Goal: Transaction & Acquisition: Purchase product/service

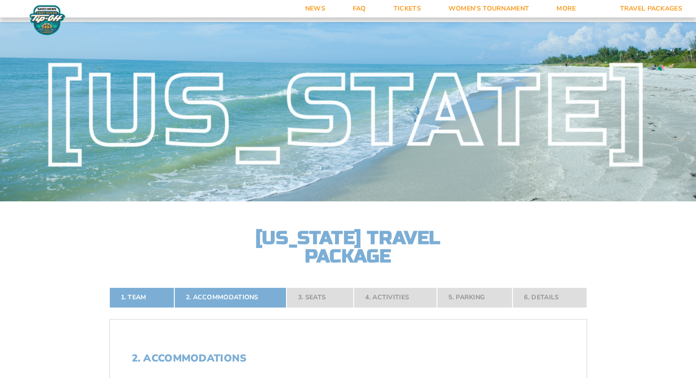
select select "2 Adults"
select select "5 Nights"
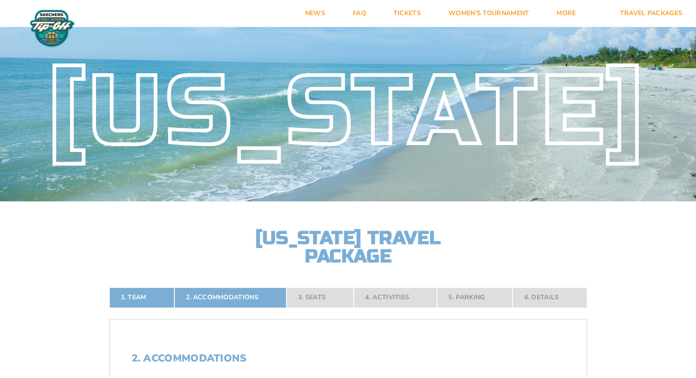
click at [134, 122] on div "[US_STATE]" at bounding box center [348, 112] width 696 height 78
click at [410, 22] on link "Tickets" at bounding box center [407, 13] width 55 height 27
click at [481, 11] on link "Women’s Tournament" at bounding box center [489, 13] width 108 height 27
click at [500, 13] on link "Women’s Tournament" at bounding box center [489, 13] width 108 height 27
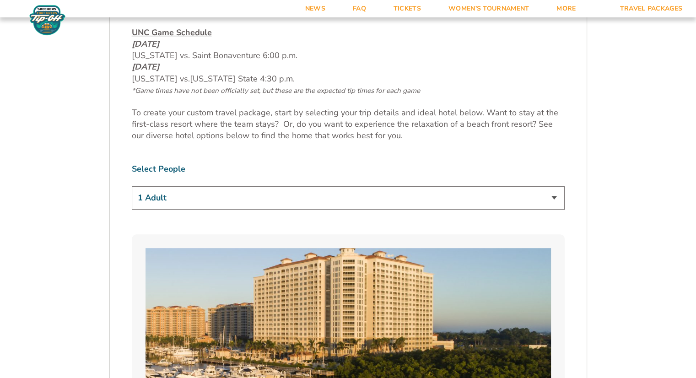
scroll to position [506, 0]
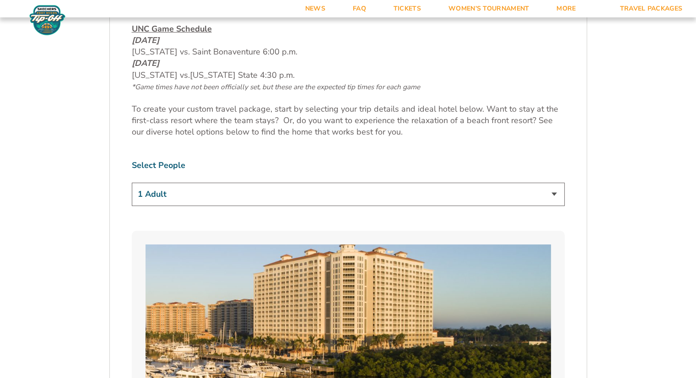
click at [551, 193] on select "1 Adult 2 Adults 3 Adults 4 Adults 2 Adults + 1 Child 2 Adults + 2 Children 2 A…" at bounding box center [348, 194] width 433 height 23
select select "2 Adults"
click at [132, 183] on select "1 Adult 2 Adults 3 Adults 4 Adults 2 Adults + 1 Child 2 Adults + 2 Children 2 A…" at bounding box center [348, 194] width 433 height 23
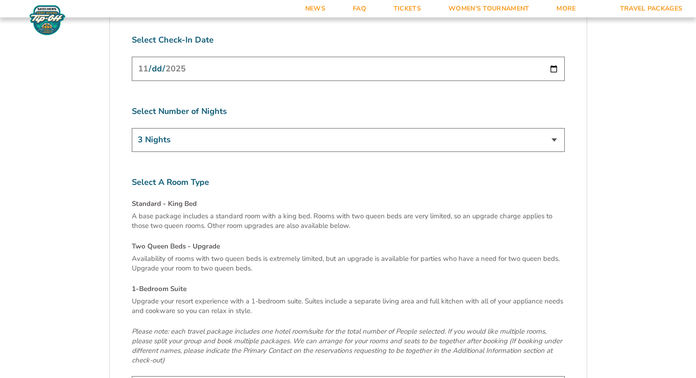
scroll to position [2976, 0]
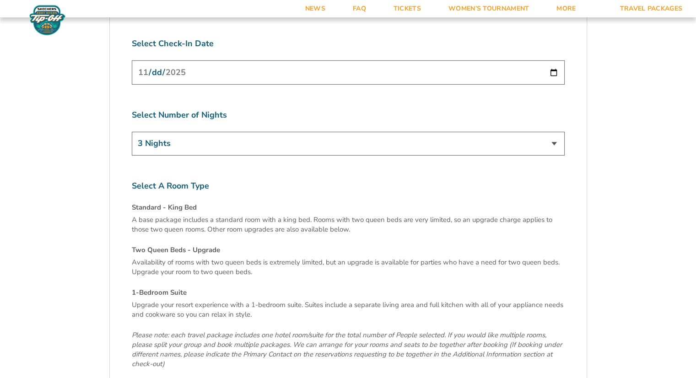
click at [551, 132] on select "3 Nights 4 Nights 5 Nights 6 Nights" at bounding box center [348, 143] width 433 height 23
select select "5 Nights"
click at [132, 132] on select "3 Nights 4 Nights 5 Nights 6 Nights" at bounding box center [348, 143] width 433 height 23
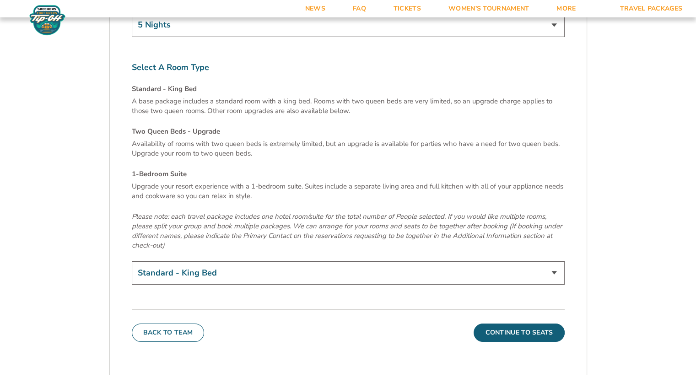
scroll to position [3102, 0]
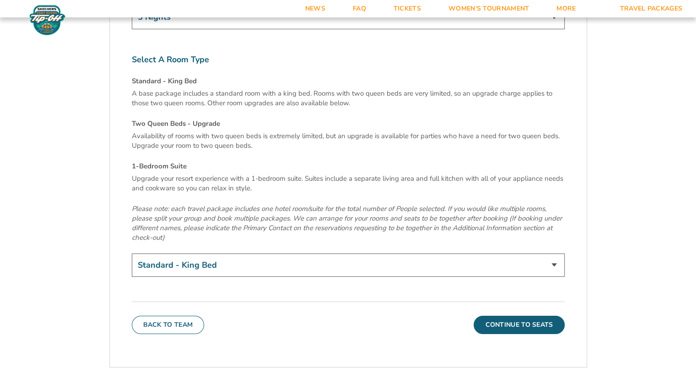
click at [555, 253] on select "Standard - King Bed Two Queen Beds - Upgrade (+$15 per night) 1-Bedroom Suite (…" at bounding box center [348, 264] width 433 height 23
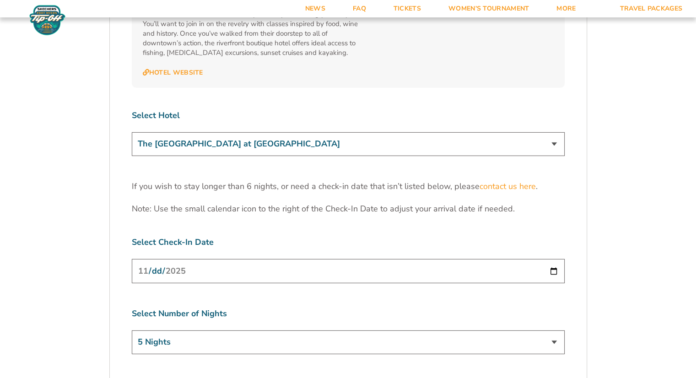
scroll to position [2793, 0]
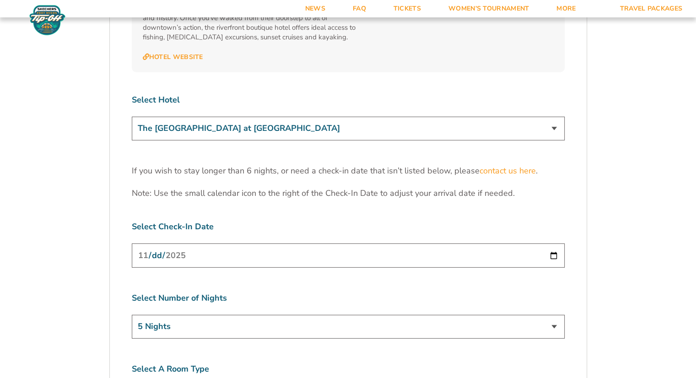
click at [553, 117] on select "The Westin Cape Coral Resort at Marina Village Margaritaville Beach Resort Pink…" at bounding box center [348, 128] width 433 height 23
select select "18477"
click at [132, 117] on select "The Westin Cape Coral Resort at Marina Village Margaritaville Beach Resort Pink…" at bounding box center [348, 128] width 433 height 23
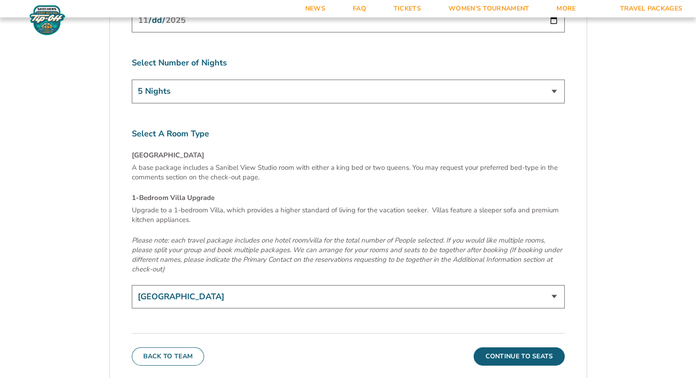
scroll to position [3032, 0]
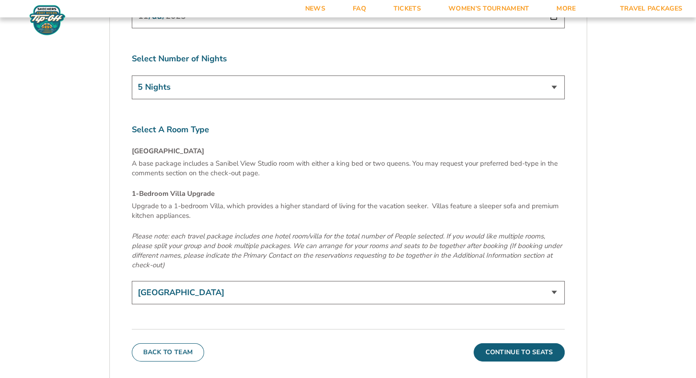
click at [546, 281] on select "Sanibel View Studio 1-Bedroom Villa Upgrade (+$165 per night)" at bounding box center [348, 292] width 433 height 23
click at [132, 281] on select "Sanibel View Studio 1-Bedroom Villa Upgrade (+$165 per night)" at bounding box center [348, 292] width 433 height 23
click at [529, 343] on button "Continue To Seats" at bounding box center [519, 352] width 91 height 18
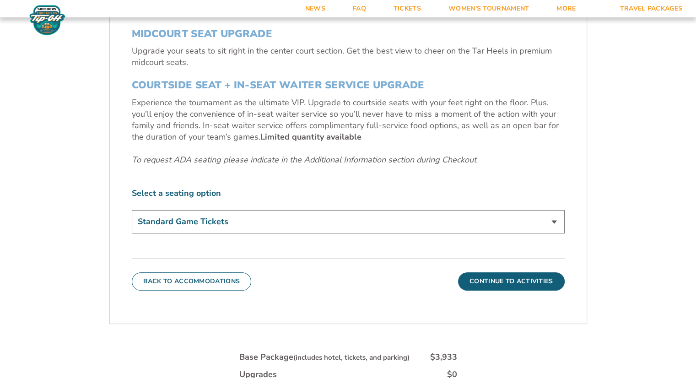
scroll to position [434, 0]
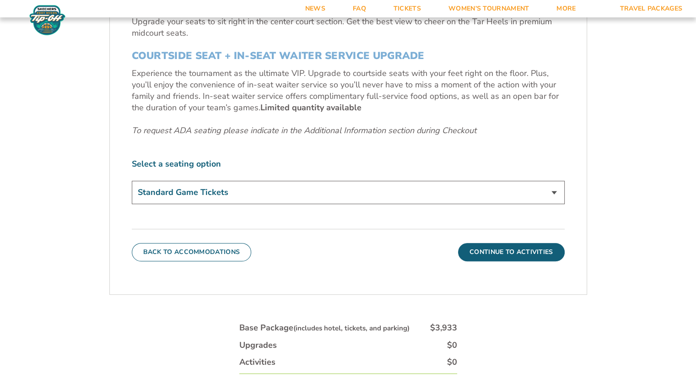
click at [548, 191] on select "Standard Game Tickets Midcourt Seat Upgrade (+$140 per person) Courtside Seat +…" at bounding box center [348, 192] width 433 height 23
select select "Midcourt Seat Upgrade"
click at [132, 181] on select "Standard Game Tickets Midcourt Seat Upgrade (+$140 per person) Courtside Seat +…" at bounding box center [348, 192] width 433 height 23
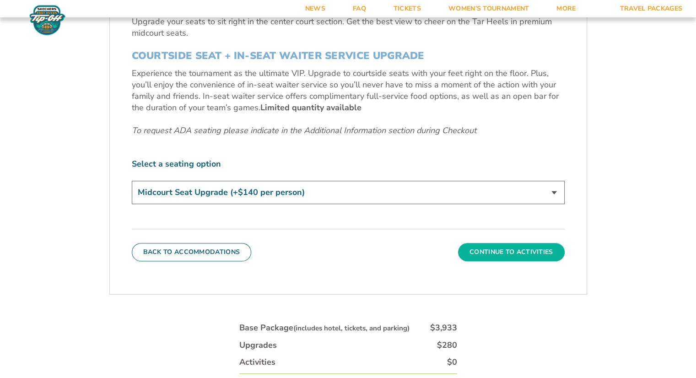
click at [524, 253] on button "Continue To Activities" at bounding box center [511, 252] width 107 height 18
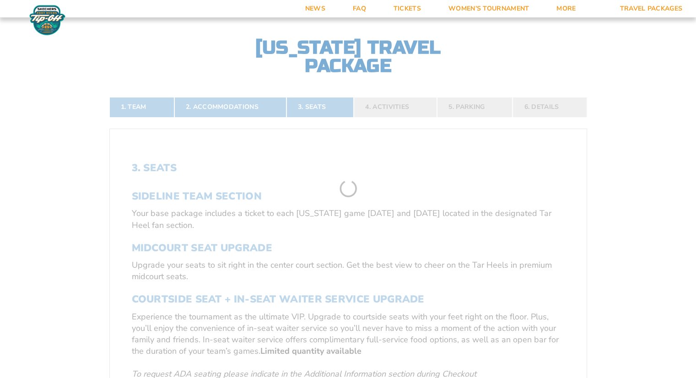
scroll to position [178, 0]
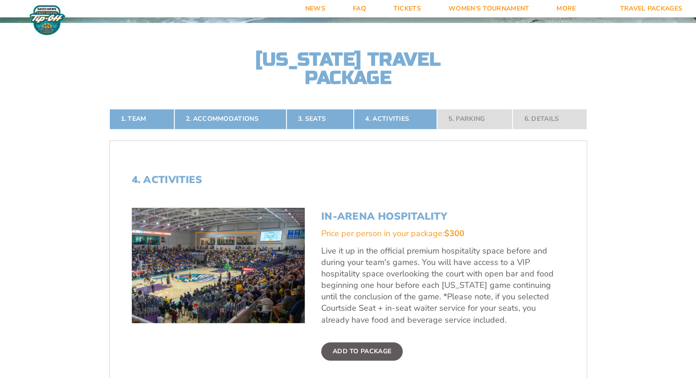
drag, startPoint x: 695, startPoint y: 160, endPoint x: 692, endPoint y: 185, distance: 25.4
click at [692, 185] on form "North Carolina North Carolina Travel Package 1. Team 2. Accommodations 3. Seats…" at bounding box center [348, 249] width 696 height 855
click at [345, 347] on label "Add To Package" at bounding box center [361, 351] width 81 height 18
click at [0, 0] on input "Add To Package" at bounding box center [0, 0] width 0 height 0
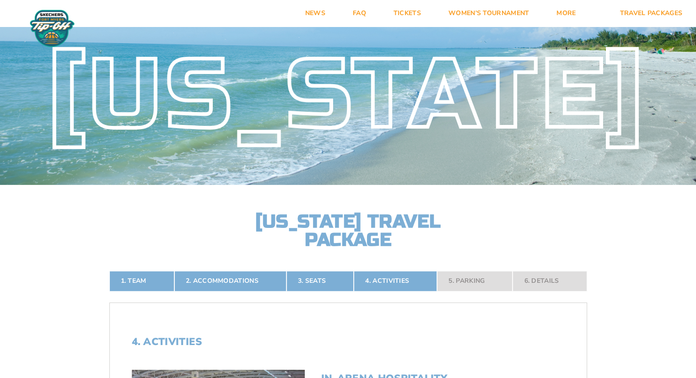
scroll to position [0, 0]
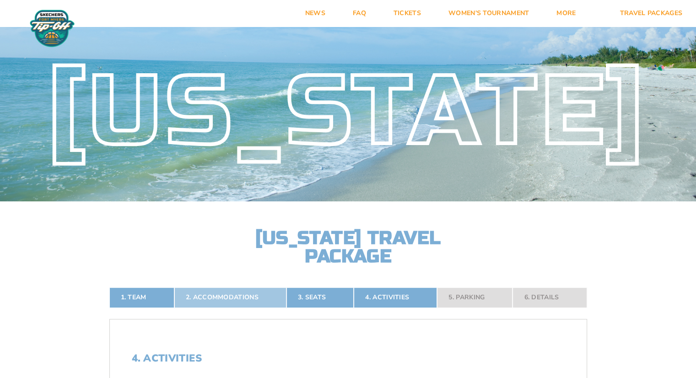
click at [233, 294] on link "2. Accommodations" at bounding box center [230, 297] width 112 height 20
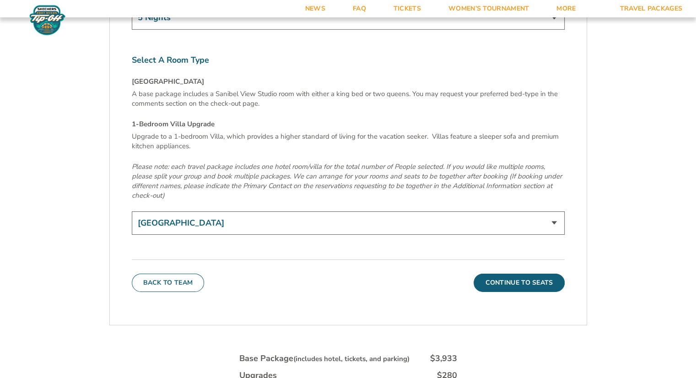
scroll to position [3106, 0]
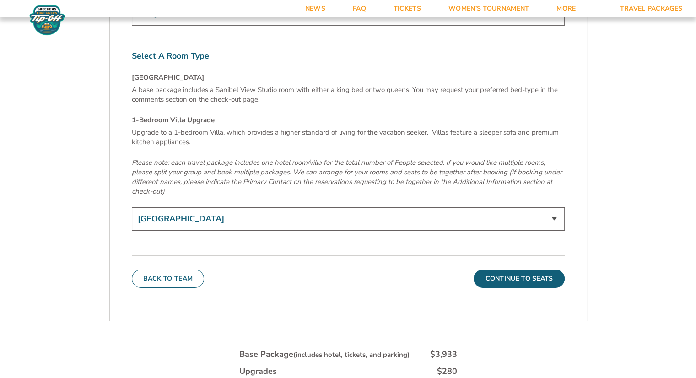
click at [545, 207] on select "Sanibel View Studio 1-Bedroom Villa Upgrade (+$165 per night)" at bounding box center [348, 218] width 433 height 23
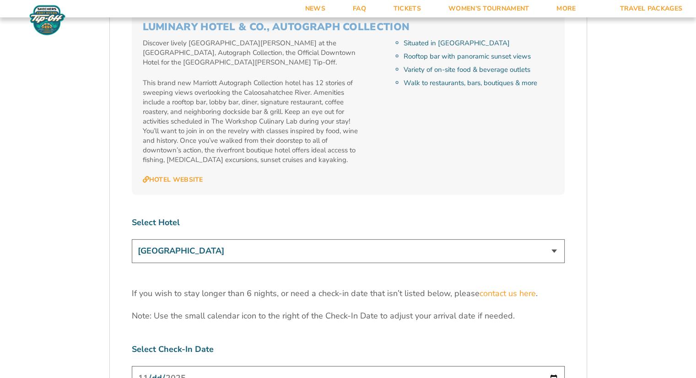
scroll to position [2678, 0]
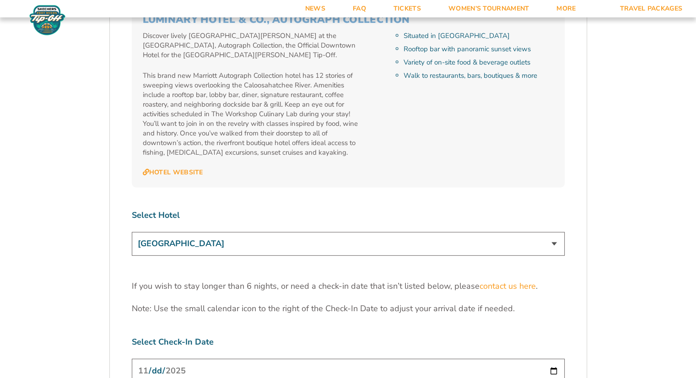
click at [550, 232] on select "The Westin Cape Coral Resort at Marina Village Margaritaville Beach Resort Pink…" at bounding box center [348, 243] width 433 height 23
select select "17486"
click at [132, 232] on select "The Westin Cape Coral Resort at Marina Village Margaritaville Beach Resort Pink…" at bounding box center [348, 243] width 433 height 23
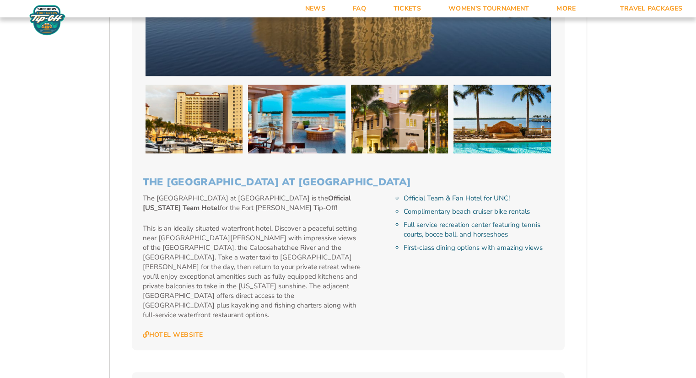
scroll to position [910, 0]
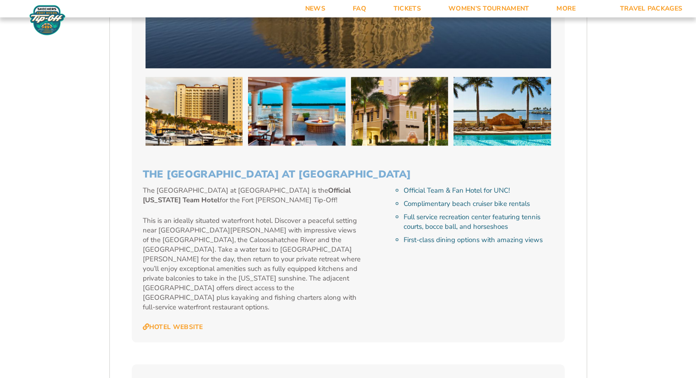
drag, startPoint x: 146, startPoint y: 172, endPoint x: 434, endPoint y: 175, distance: 287.4
click at [434, 175] on h3 "The Westin Cape Coral Resort at Marina Village" at bounding box center [348, 174] width 411 height 12
copy h3 "he Westin Cape Coral Resort at Marina Village"
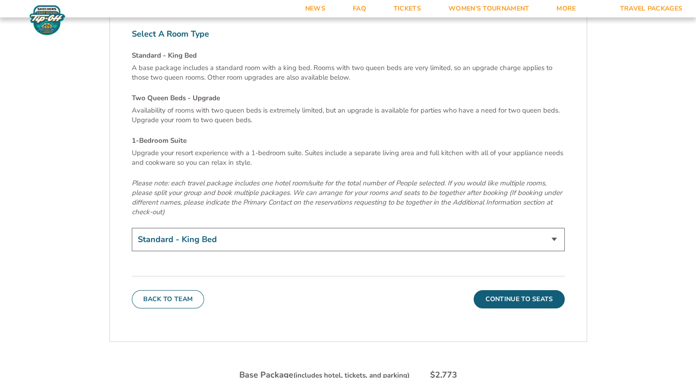
scroll to position [3139, 0]
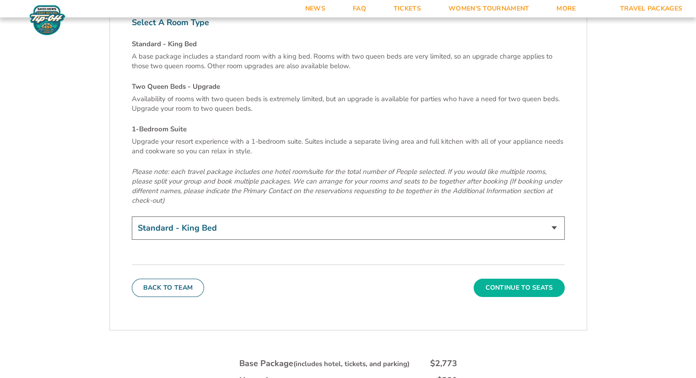
click at [512, 279] on button "Continue To Seats" at bounding box center [519, 288] width 91 height 18
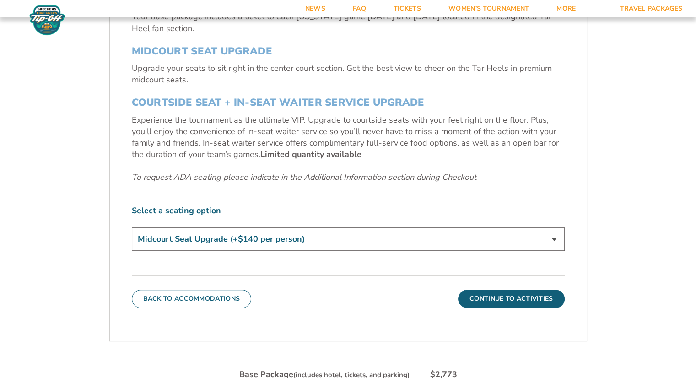
scroll to position [397, 0]
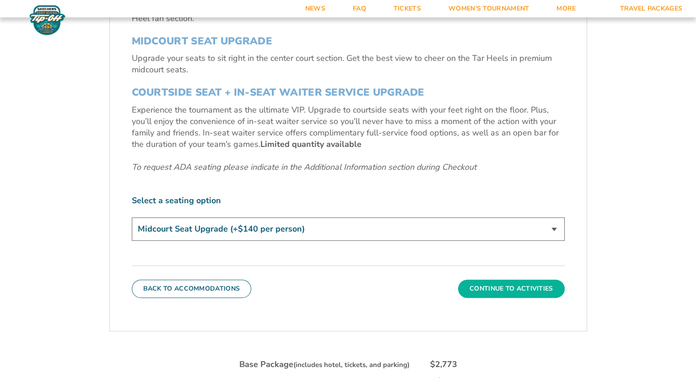
click at [530, 286] on button "Continue To Activities" at bounding box center [511, 289] width 107 height 18
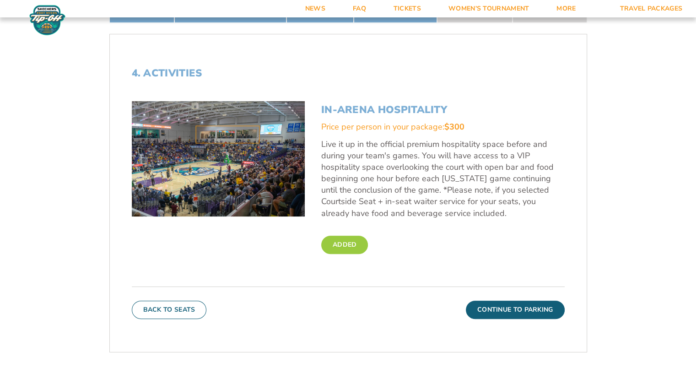
scroll to position [368, 0]
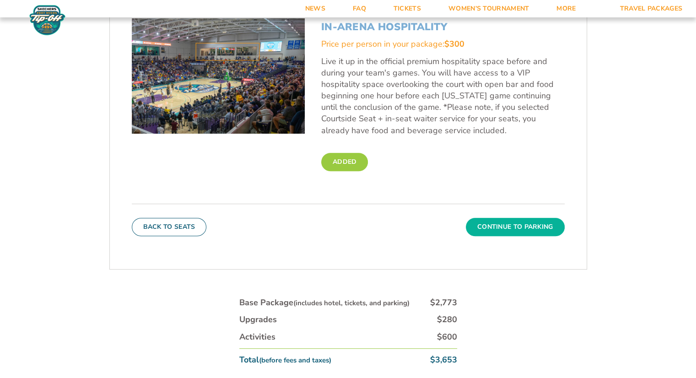
click at [515, 225] on button "Continue To Parking" at bounding box center [515, 227] width 99 height 18
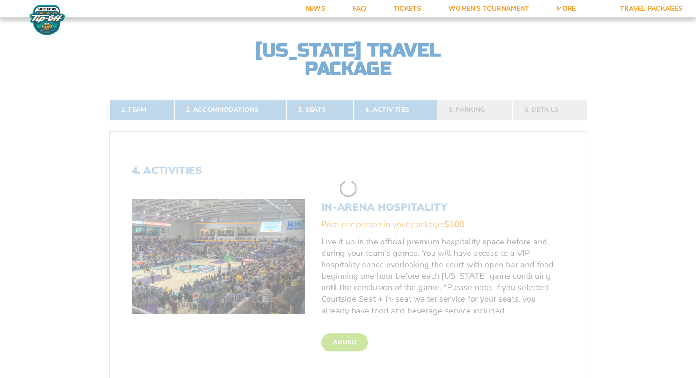
scroll to position [178, 0]
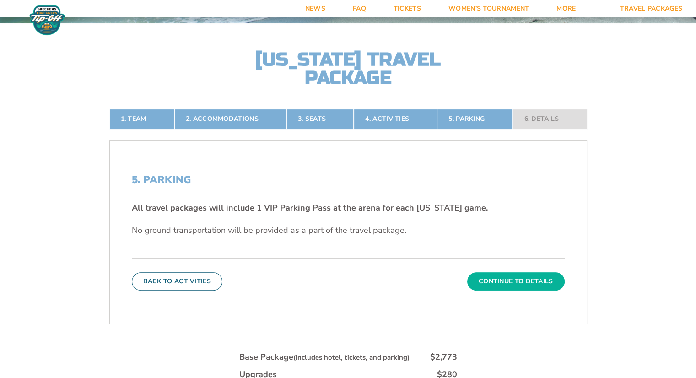
click at [514, 280] on button "Continue To Details" at bounding box center [515, 281] width 97 height 18
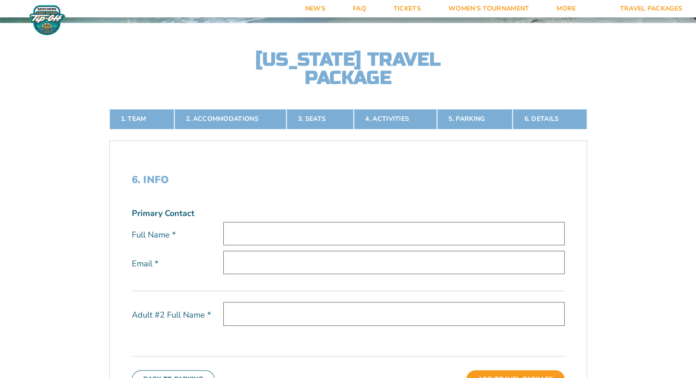
click at [253, 228] on input "text" at bounding box center [393, 233] width 341 height 23
type input "[PERSON_NAME]"
click at [239, 268] on input "email" at bounding box center [393, 262] width 341 height 23
type input "[EMAIL_ADDRESS][DOMAIN_NAME]"
click at [248, 318] on input "text" at bounding box center [393, 313] width 341 height 23
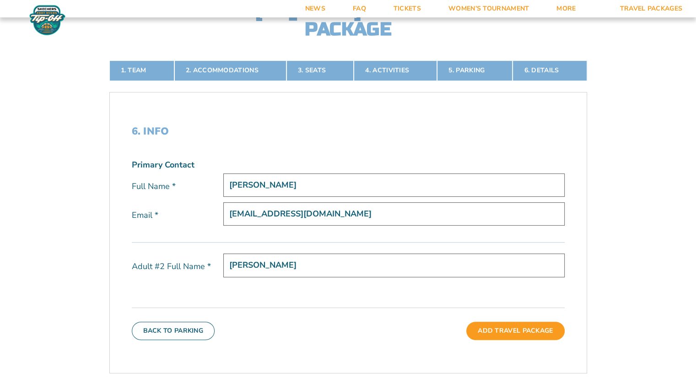
scroll to position [243, 0]
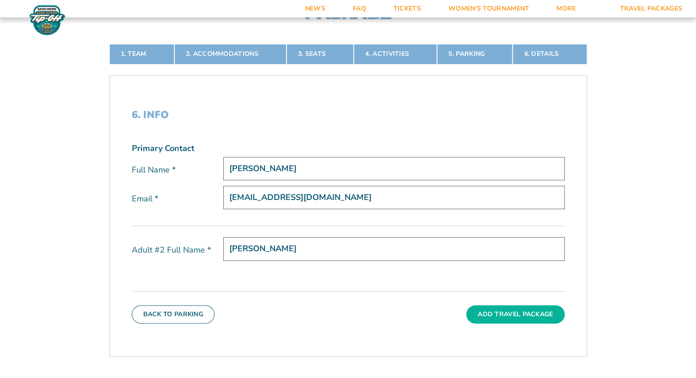
type input "[PERSON_NAME]"
click at [485, 310] on button "Add Travel Package" at bounding box center [515, 314] width 98 height 18
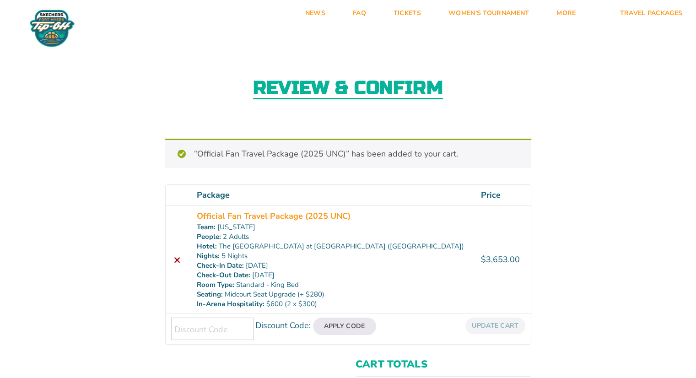
click at [187, 328] on input "Discount Code:" at bounding box center [212, 329] width 82 height 22
type input "2025 BEACH"
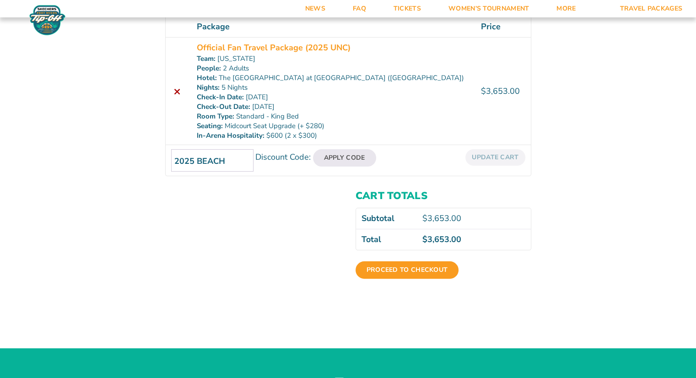
scroll to position [170, 0]
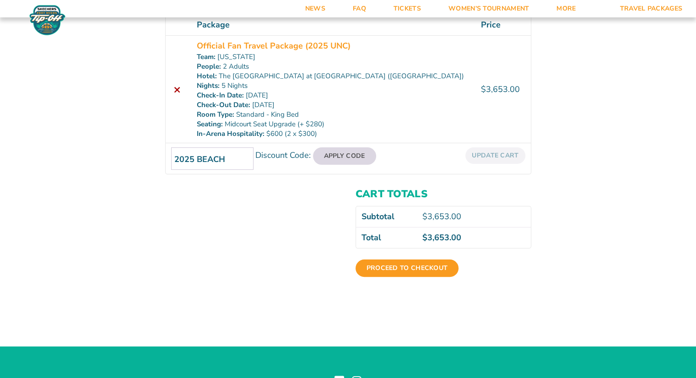
click at [337, 152] on button "Apply Code" at bounding box center [344, 155] width 63 height 17
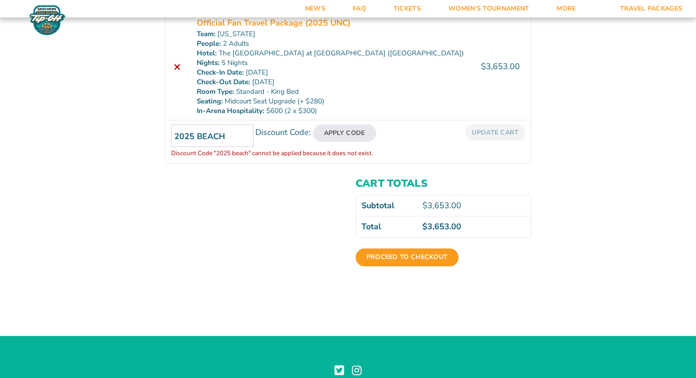
scroll to position [104, 0]
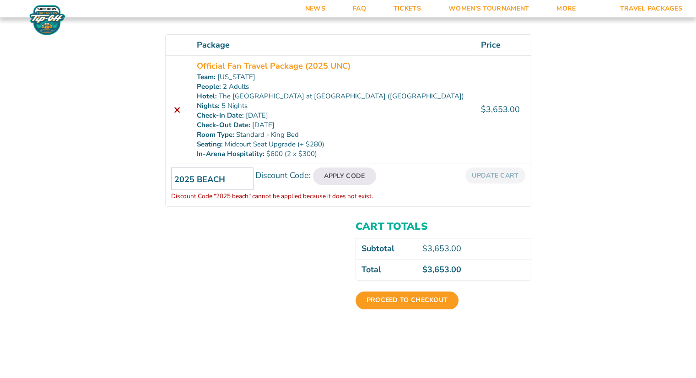
drag, startPoint x: 223, startPoint y: 183, endPoint x: 153, endPoint y: 176, distance: 70.3
click at [153, 176] on div "Review & Confirm Package Price Quantity Total × Official Fan Travel Package (20…" at bounding box center [348, 129] width 696 height 389
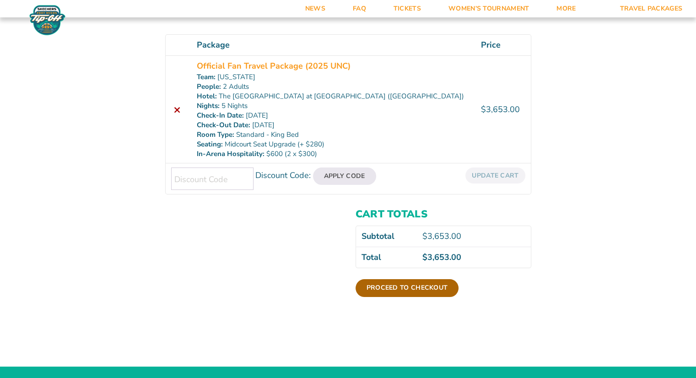
click at [409, 291] on link "Proceed to checkout" at bounding box center [407, 287] width 103 height 17
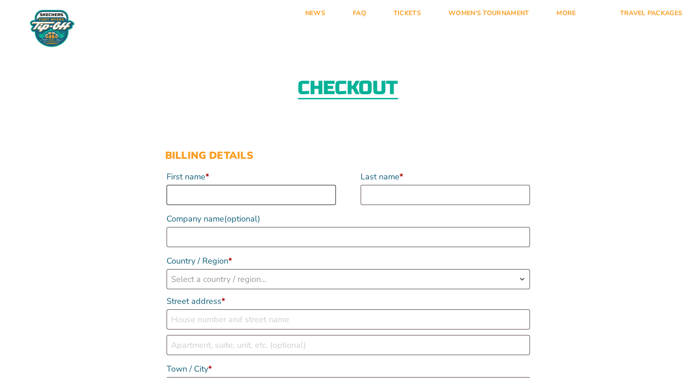
click at [181, 196] on input "First name *" at bounding box center [251, 195] width 169 height 20
type input "[PERSON_NAME]"
click at [385, 196] on input "Last name *" at bounding box center [445, 195] width 169 height 20
type input "Herkimer"
click at [209, 235] on input "Company name (optional)" at bounding box center [348, 237] width 363 height 20
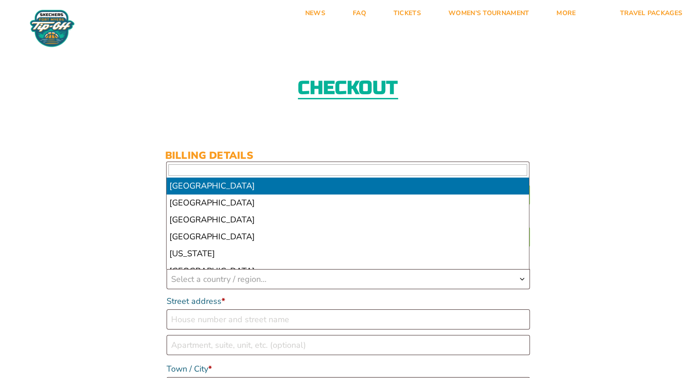
click at [193, 278] on span "Select a country / region…" at bounding box center [218, 279] width 95 height 11
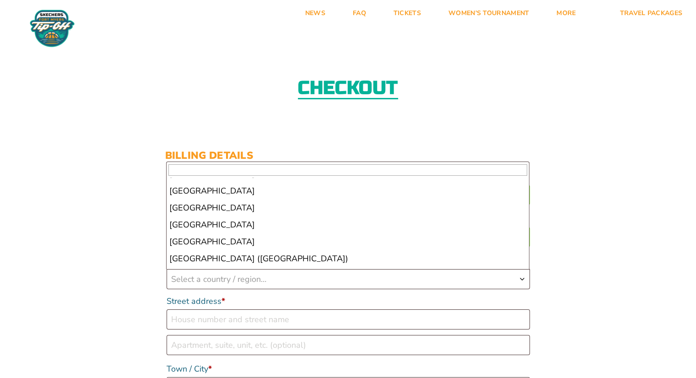
scroll to position [3914, 0]
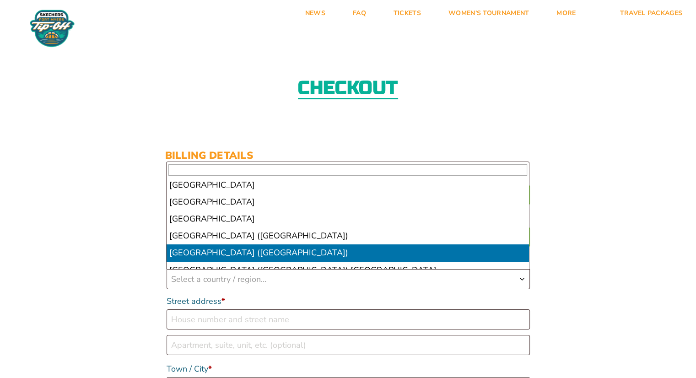
select select "US"
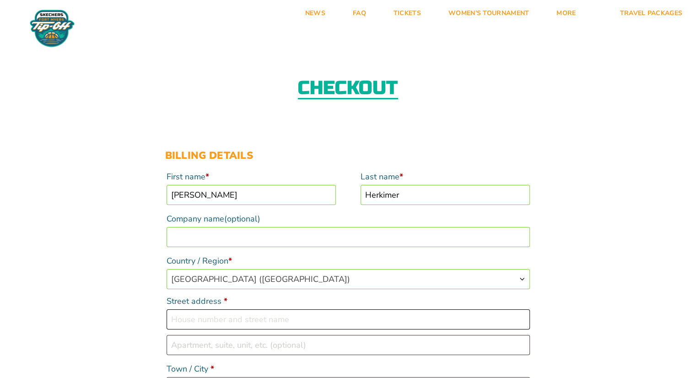
click at [187, 322] on input "Street address *" at bounding box center [348, 319] width 363 height 20
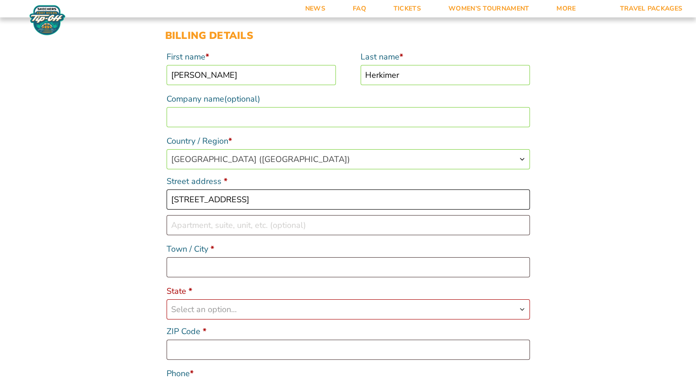
scroll to position [121, 0]
type input "[STREET_ADDRESS]"
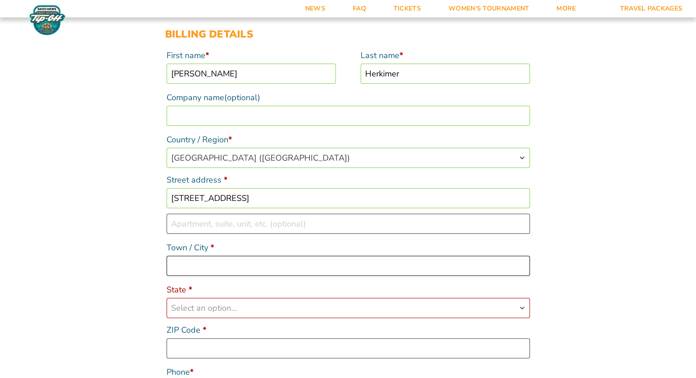
click at [185, 271] on input "Town / City *" at bounding box center [348, 266] width 363 height 20
type input "Wilmington"
click at [198, 309] on span "Select an option…" at bounding box center [203, 307] width 65 height 11
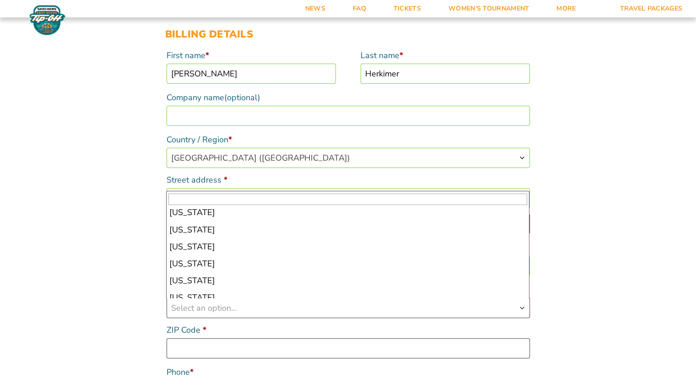
scroll to position [110, 0]
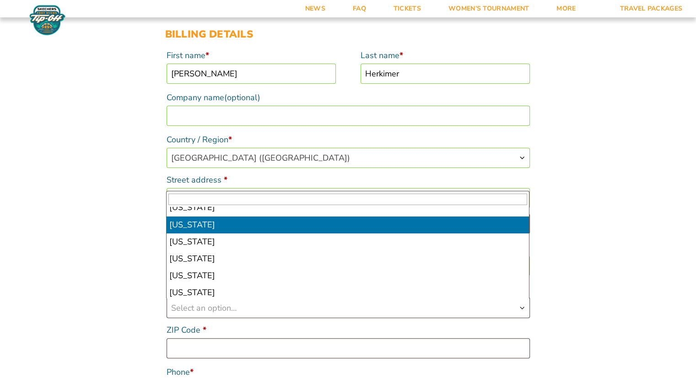
select select "DE"
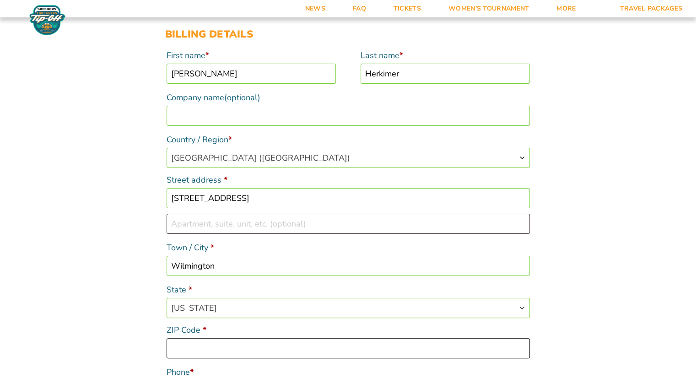
click at [192, 343] on input "ZIP Code *" at bounding box center [348, 348] width 363 height 20
type input "19810"
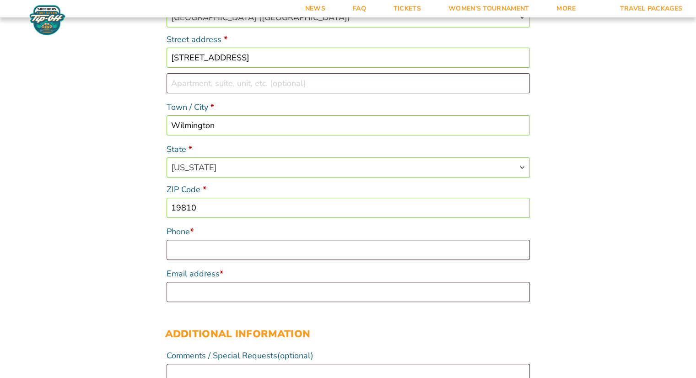
scroll to position [295, 0]
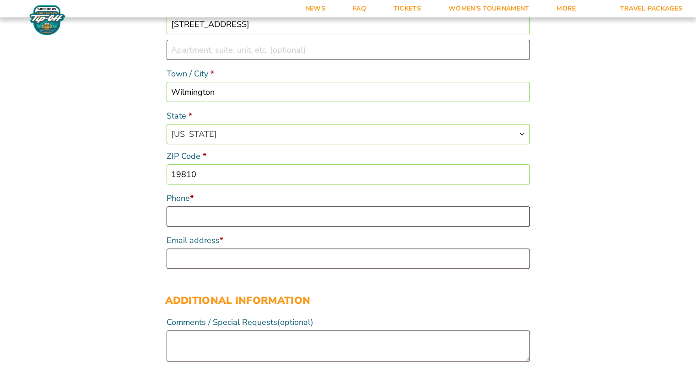
click at [179, 216] on input "Phone *" at bounding box center [348, 216] width 363 height 20
type input "3023793128"
click at [185, 258] on input "Email address *" at bounding box center [348, 258] width 363 height 20
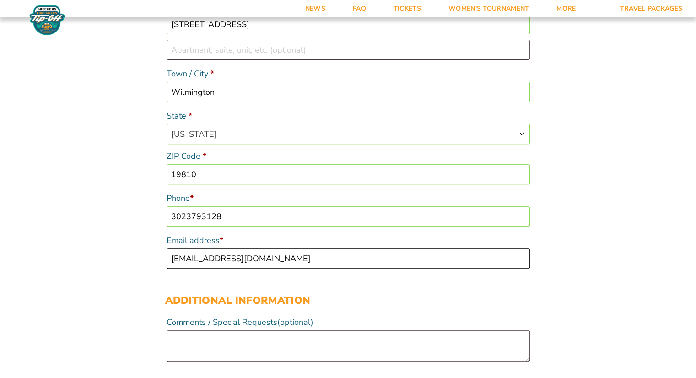
type input "[EMAIL_ADDRESS][DOMAIN_NAME]"
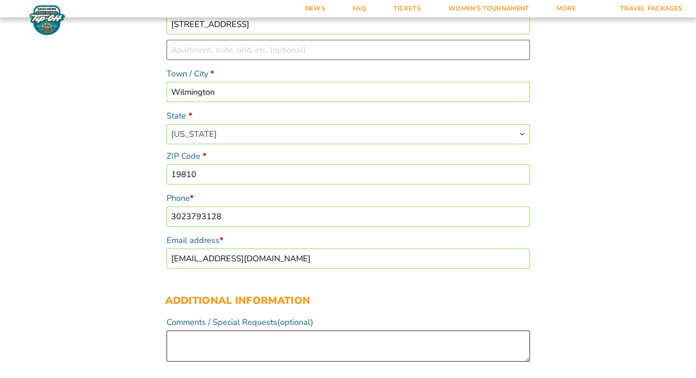
click at [187, 345] on textarea "Comments / Special Requests (optional)" at bounding box center [348, 345] width 363 height 31
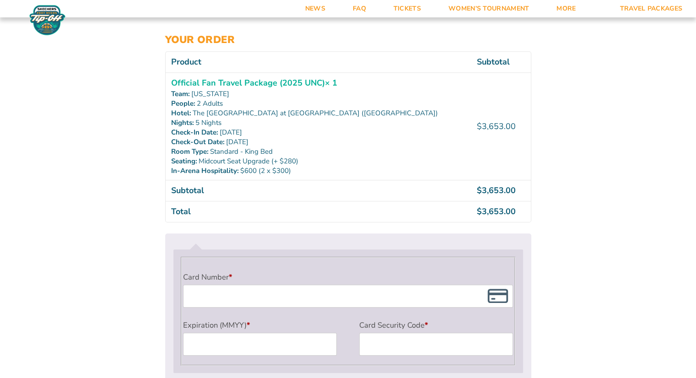
scroll to position [691, 0]
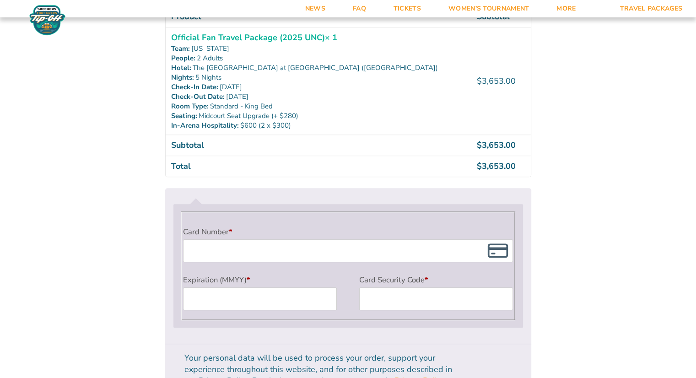
type textarea "KIng size bed, view of water, far away from elevator"
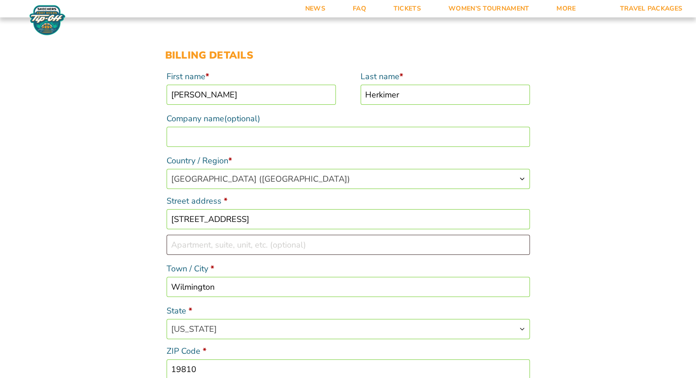
scroll to position [68, 0]
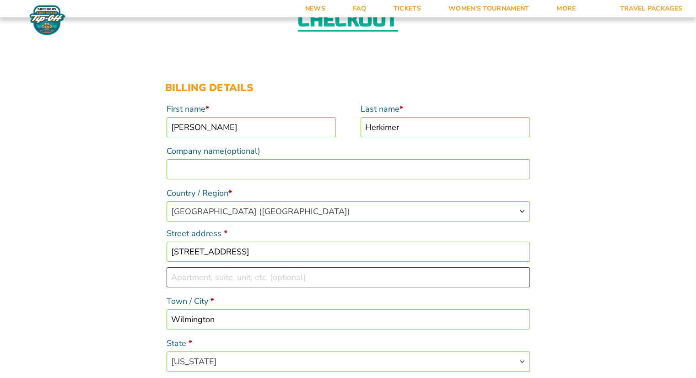
drag, startPoint x: 198, startPoint y: 128, endPoint x: 153, endPoint y: 127, distance: 44.8
type input "Jerri"
drag, startPoint x: 396, startPoint y: 129, endPoint x: 349, endPoint y: 122, distance: 47.2
click at [349, 122] on div "First name * Jerri Last name * Herkimer Company name (optional) Country / Regio…" at bounding box center [348, 298] width 366 height 398
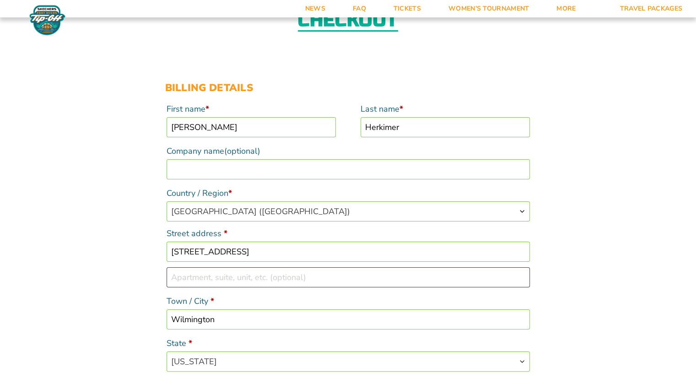
drag, startPoint x: 415, startPoint y: 119, endPoint x: 349, endPoint y: 120, distance: 66.4
click at [349, 120] on div "First name * Jerri Last name * Herkimer Company name (optional) Country / Regio…" at bounding box center [348, 298] width 366 height 398
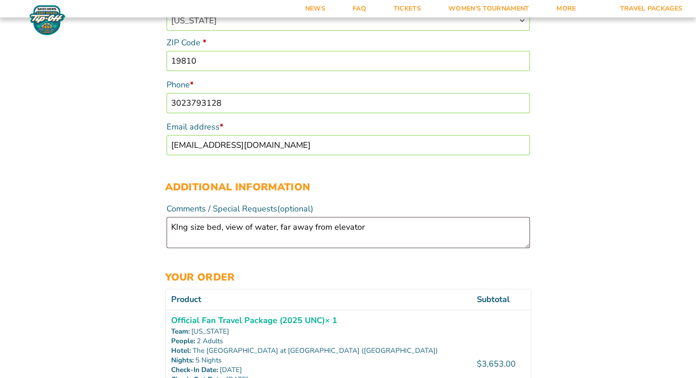
scroll to position [410, 0]
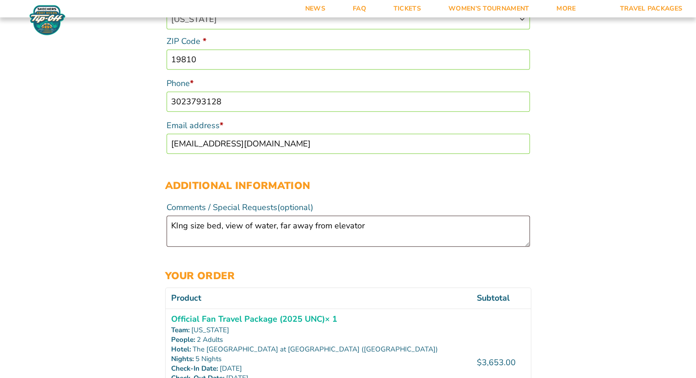
type input "DiRenzo"
click at [181, 228] on textarea "KIng size bed, view of water, far away from elevator" at bounding box center [348, 231] width 363 height 31
type textarea "King size bed, view of water, far away from elevator"
drag, startPoint x: 695, startPoint y: 187, endPoint x: 692, endPoint y: 209, distance: 21.7
click at [692, 209] on div "Checkout Discount Code: Apply Code Billing details First name * Jerri Last name…" at bounding box center [348, 238] width 696 height 1219
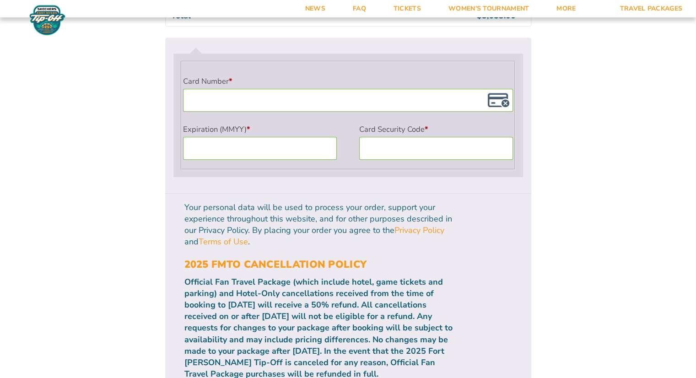
scroll to position [845, 0]
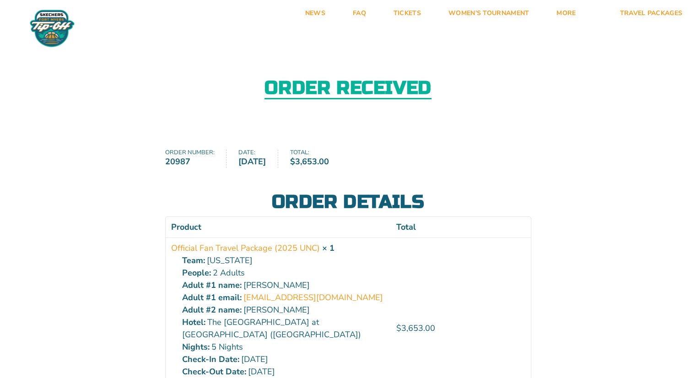
drag, startPoint x: 692, startPoint y: 0, endPoint x: 534, endPoint y: 85, distance: 178.7
click at [534, 85] on div "Order received" at bounding box center [348, 88] width 696 height 99
